Goal: Transaction & Acquisition: Purchase product/service

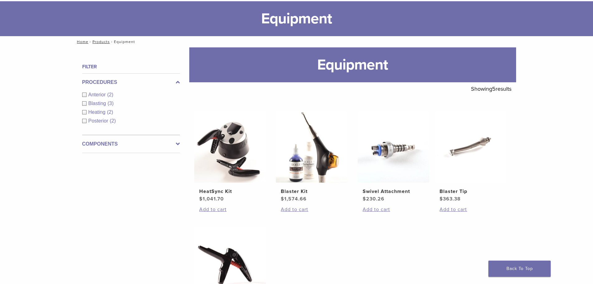
scroll to position [93, 0]
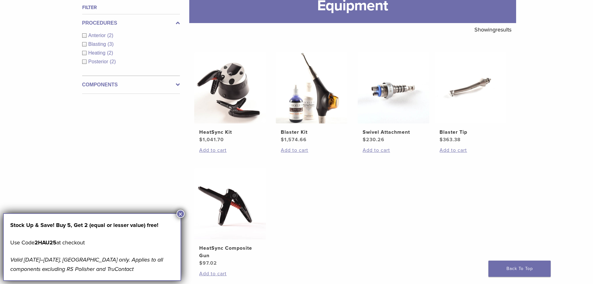
click at [178, 214] on button "×" at bounding box center [180, 213] width 8 height 8
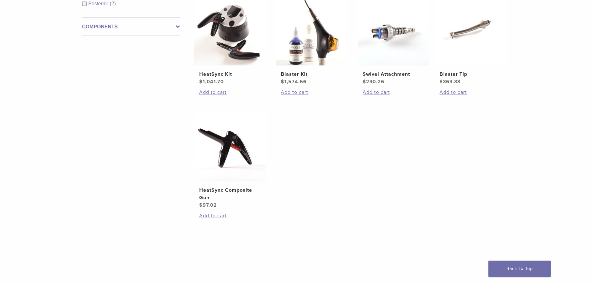
scroll to position [156, 0]
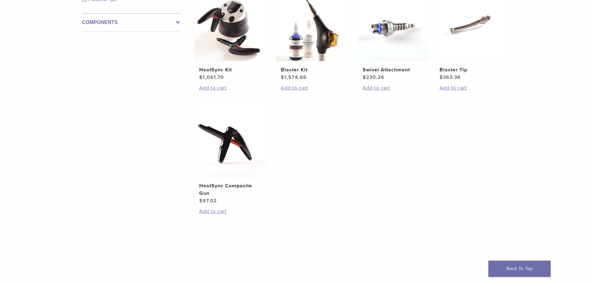
click at [393, 266] on div at bounding box center [352, 248] width 317 height 40
click at [203, 59] on img at bounding box center [230, 25] width 72 height 72
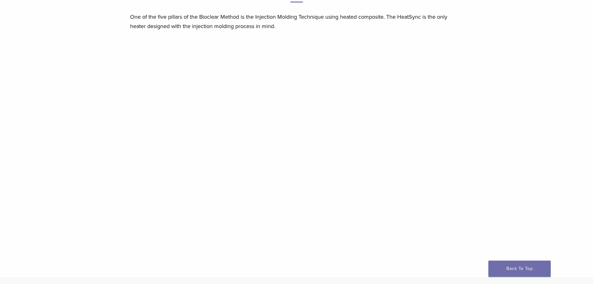
scroll to position [498, 0]
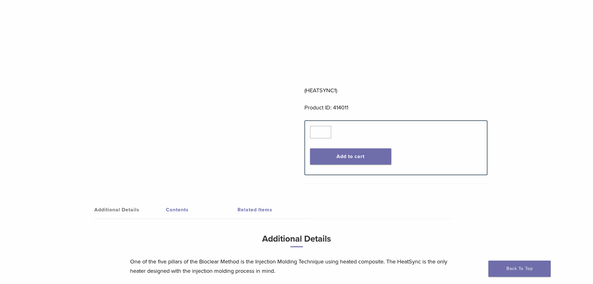
drag, startPoint x: 168, startPoint y: 207, endPoint x: 148, endPoint y: 211, distance: 20.3
click at [168, 207] on link "Contents" at bounding box center [202, 209] width 72 height 17
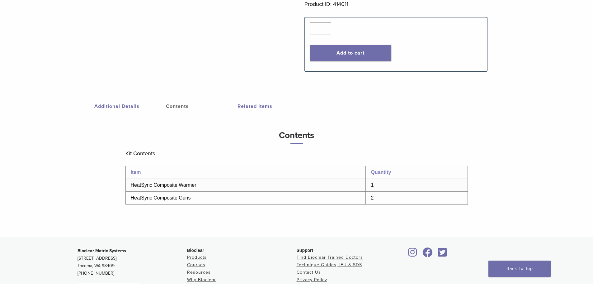
scroll to position [374, 0]
